Goal: Find specific page/section: Find specific page/section

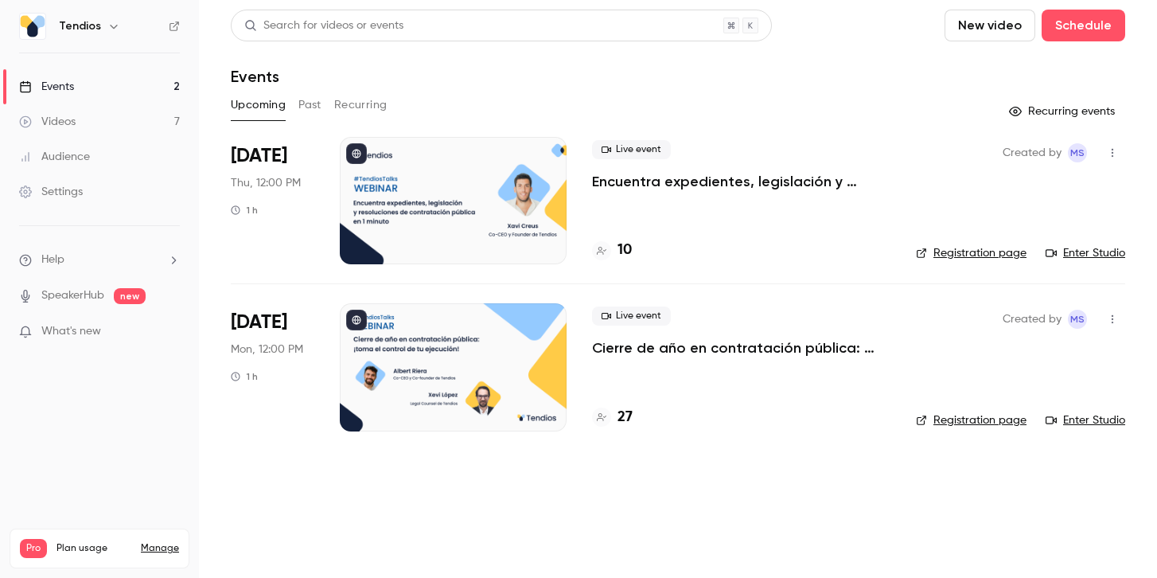
click at [624, 251] on h4 "10" at bounding box center [624, 249] width 14 height 21
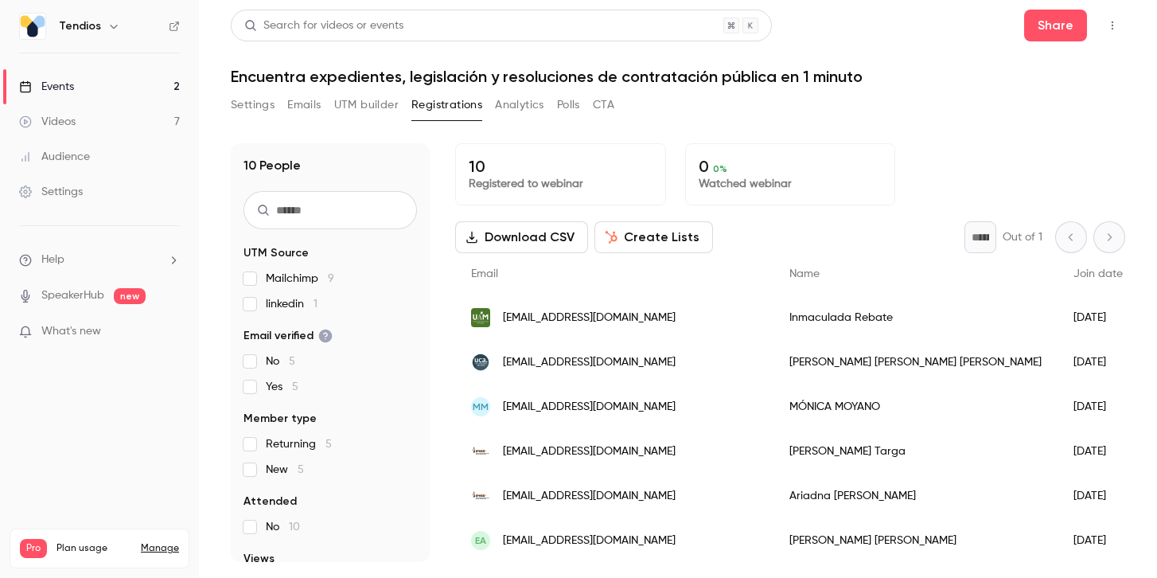
click at [90, 84] on link "Events 2" at bounding box center [99, 86] width 199 height 35
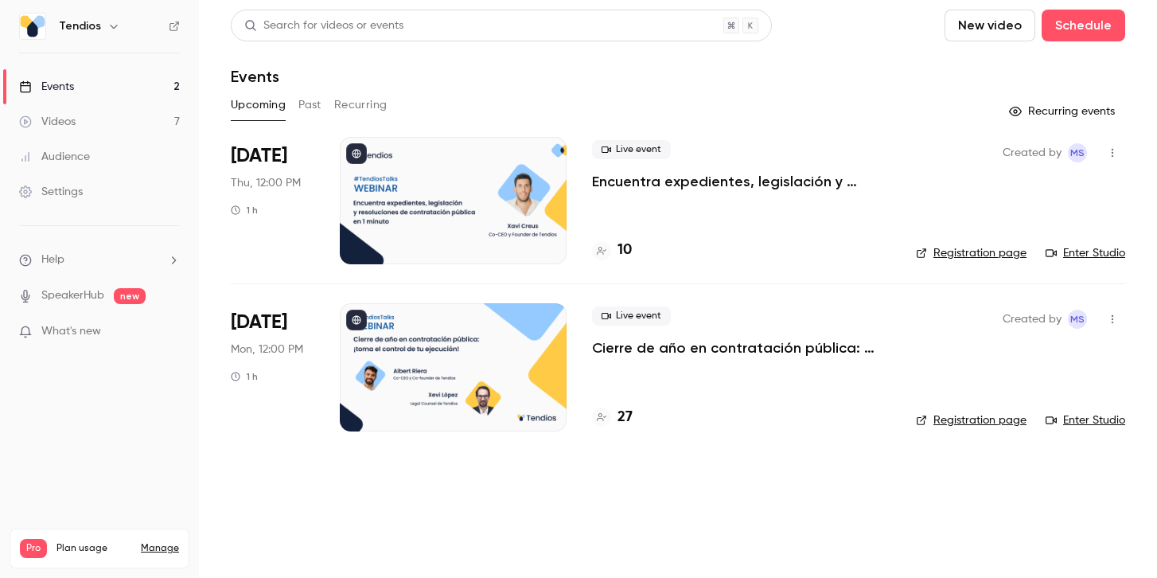
click at [780, 175] on p "Encuentra expedientes, legislación y resoluciones de contratación pública en 1 …" at bounding box center [741, 181] width 298 height 19
